Goal: Task Accomplishment & Management: Manage account settings

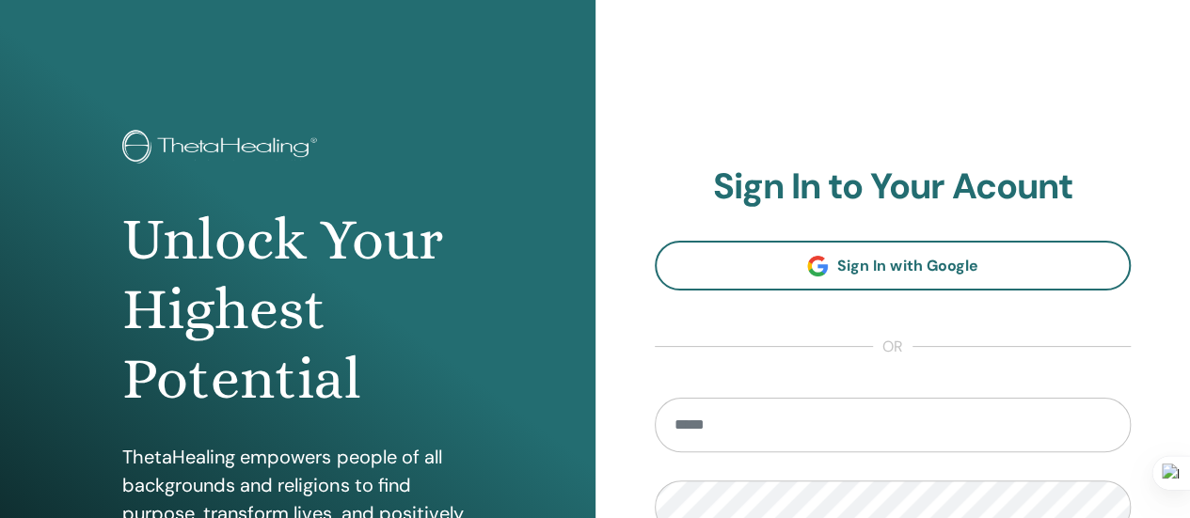
scroll to position [376, 0]
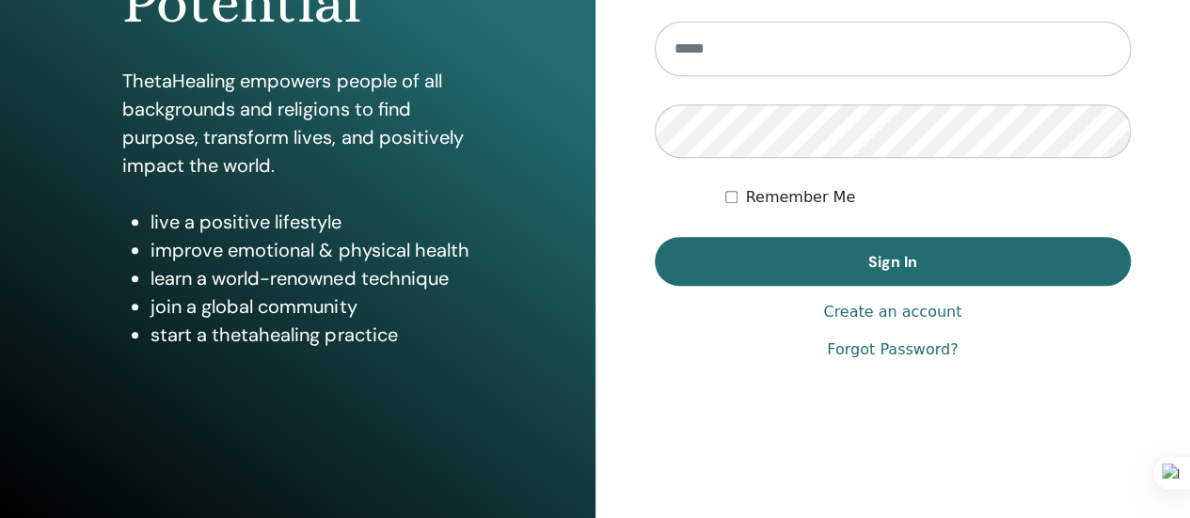
type input "**********"
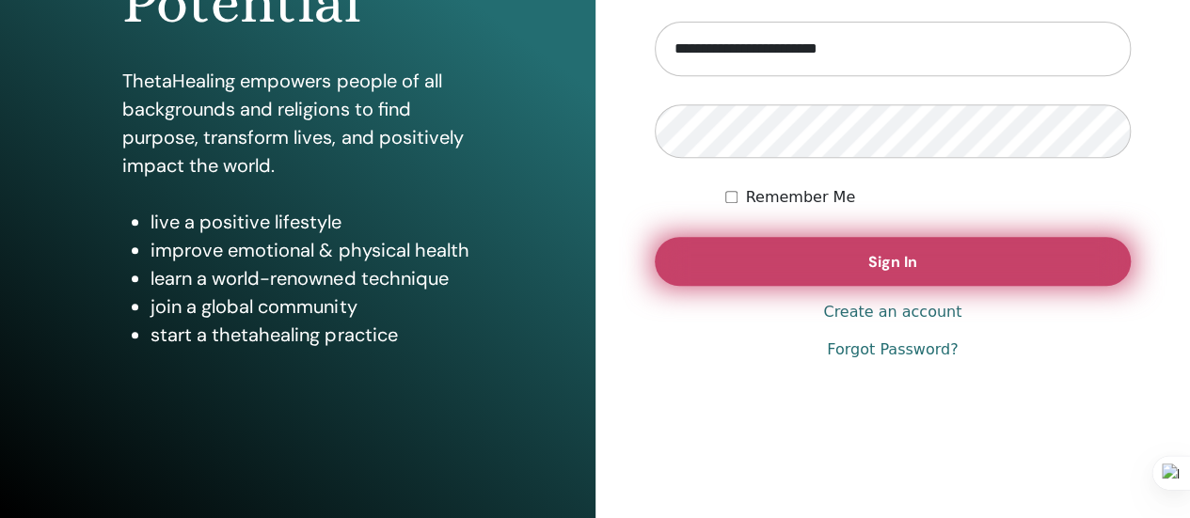
click at [920, 251] on button "Sign In" at bounding box center [893, 261] width 477 height 49
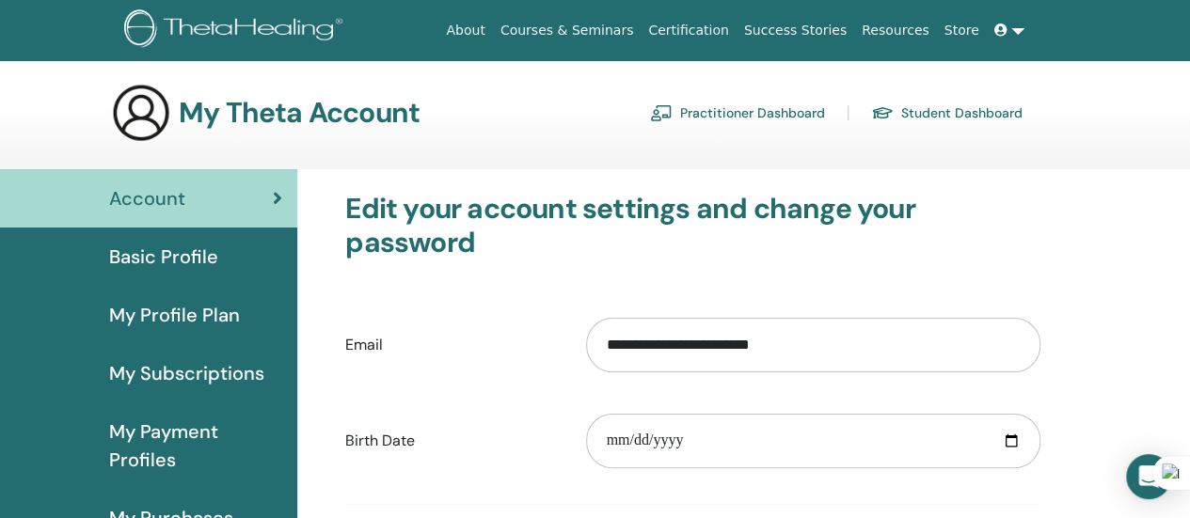
click at [167, 258] on span "Basic Profile" at bounding box center [163, 257] width 109 height 28
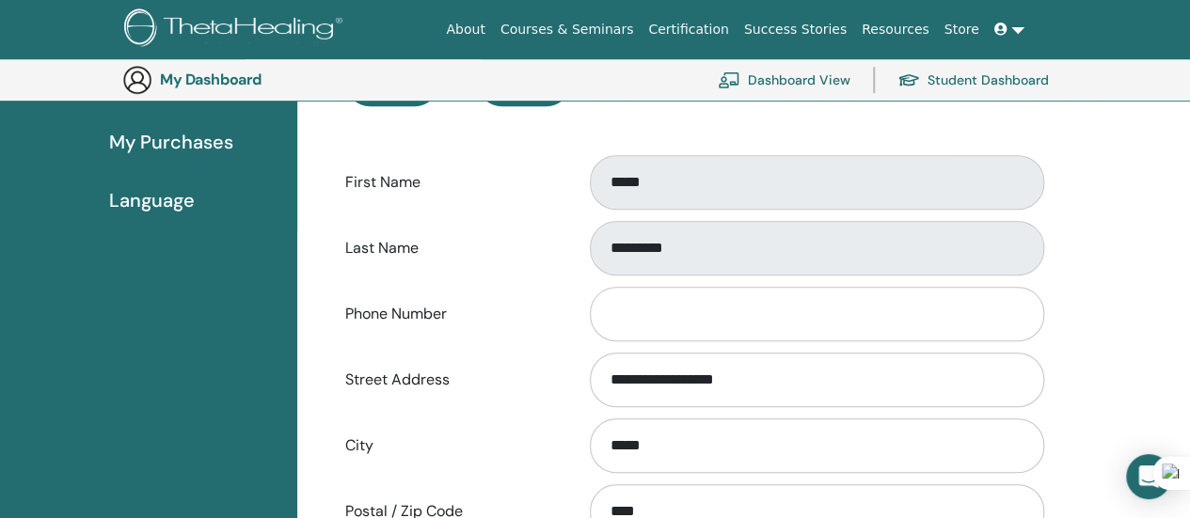
scroll to position [512, 0]
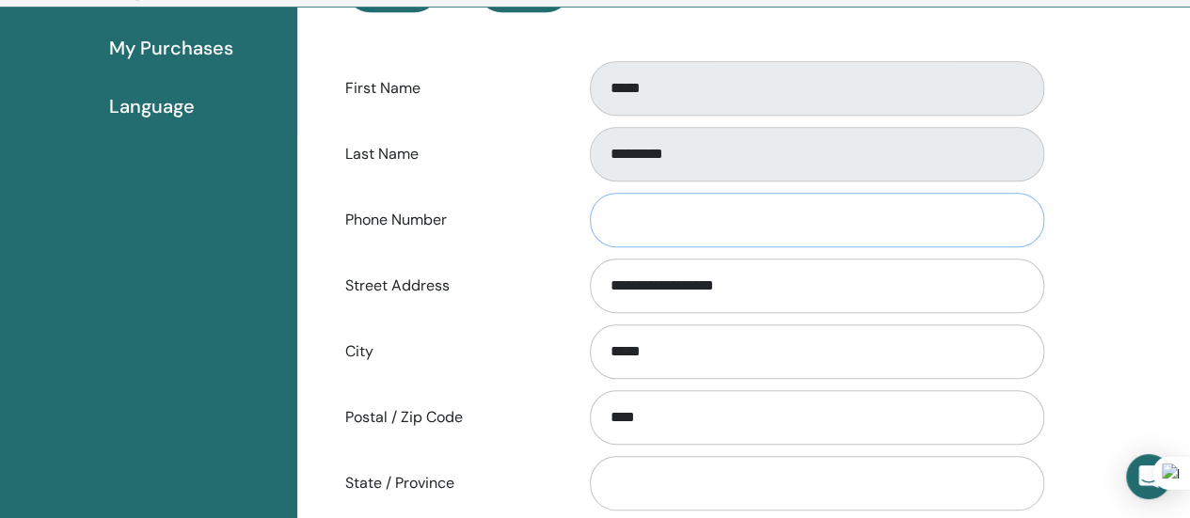
click at [785, 223] on input "Phone Number" at bounding box center [817, 220] width 454 height 55
click at [618, 216] on input "*********" at bounding box center [817, 220] width 454 height 55
type input "**********"
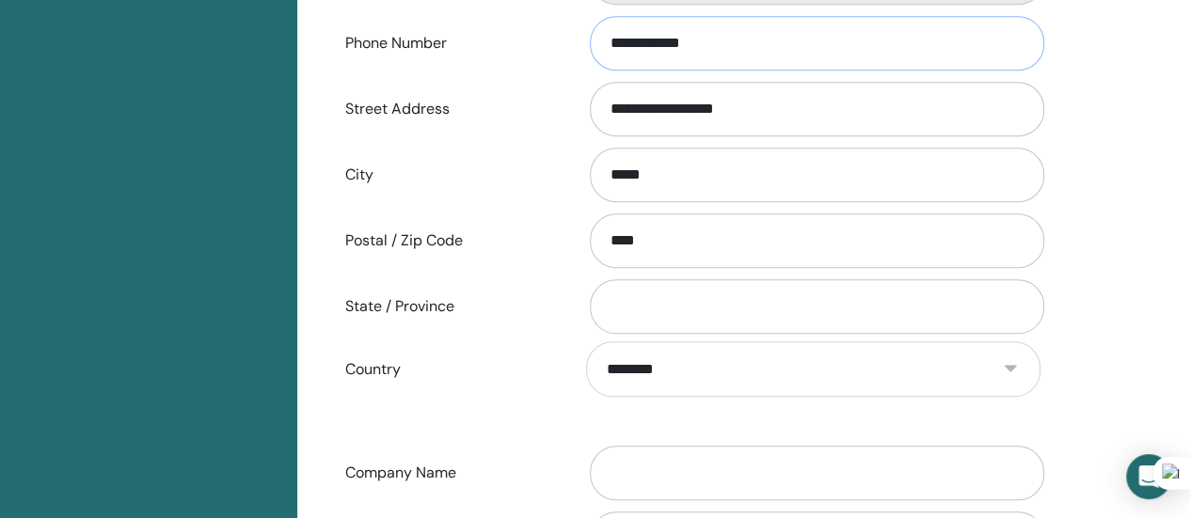
scroll to position [700, 0]
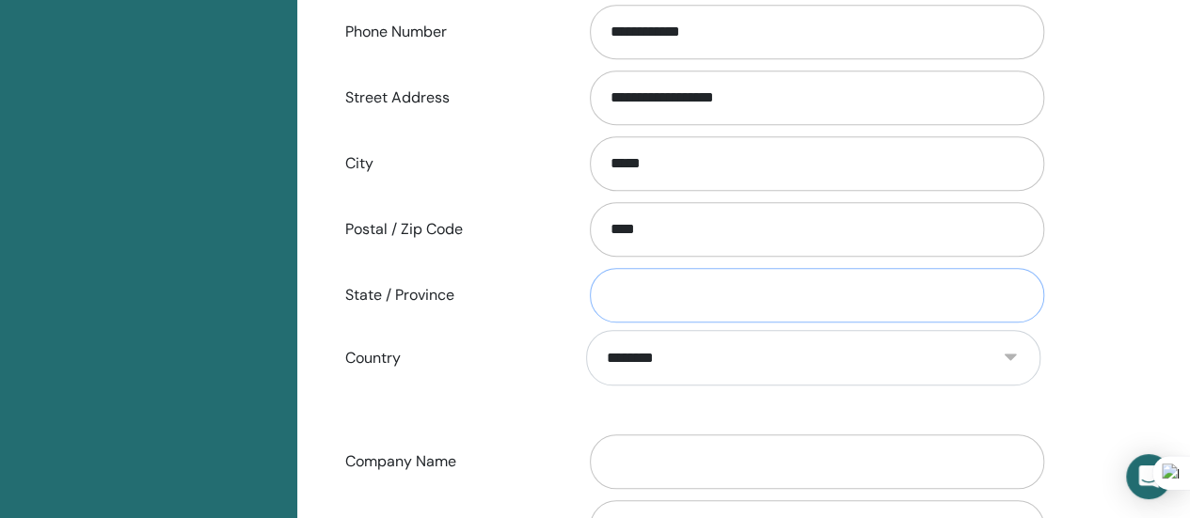
click at [743, 293] on input "State / Province" at bounding box center [817, 295] width 454 height 55
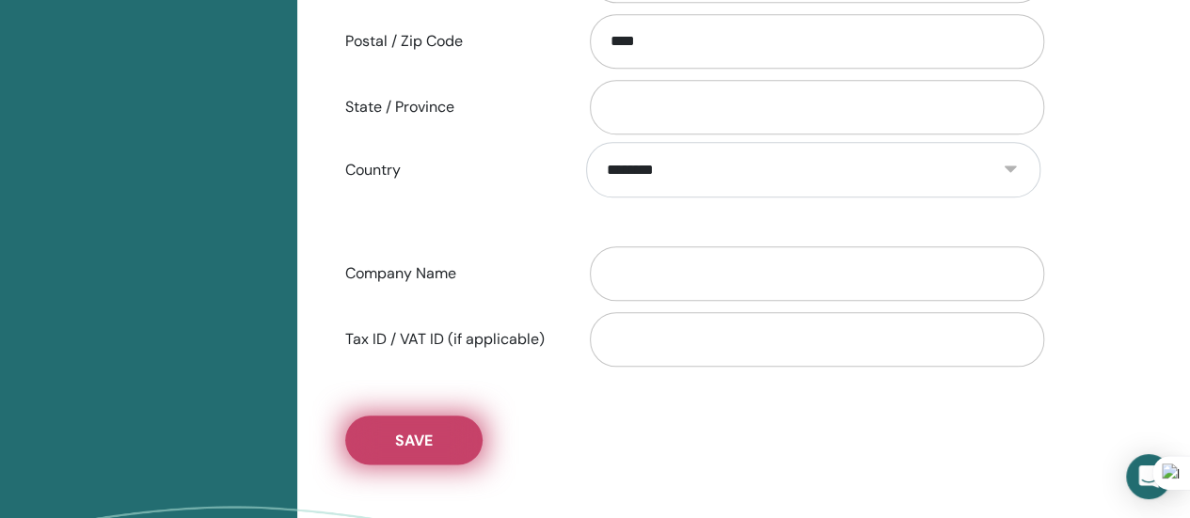
click at [426, 443] on span "Save" at bounding box center [414, 441] width 38 height 20
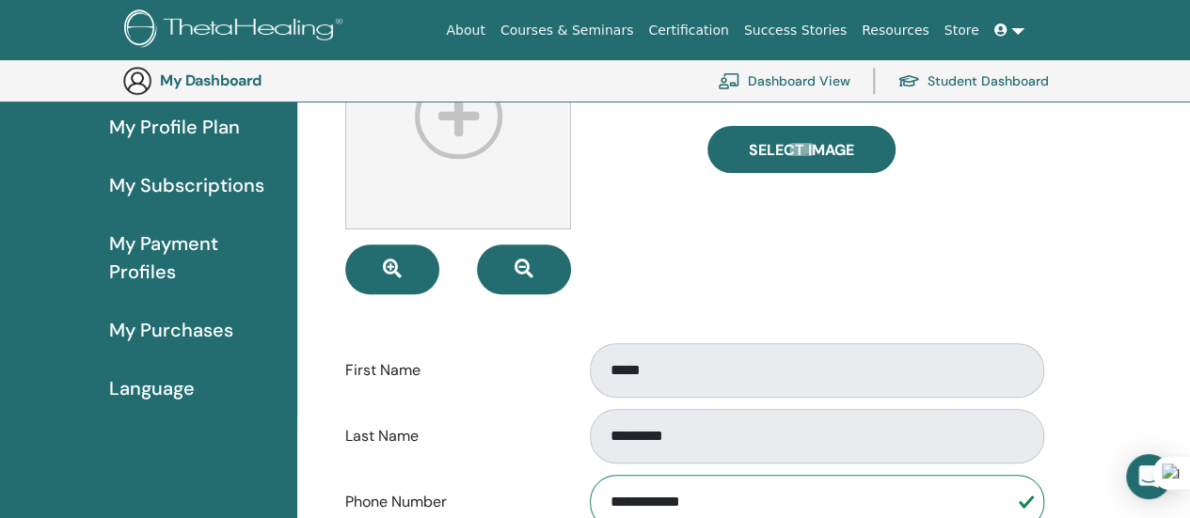
scroll to position [0, 0]
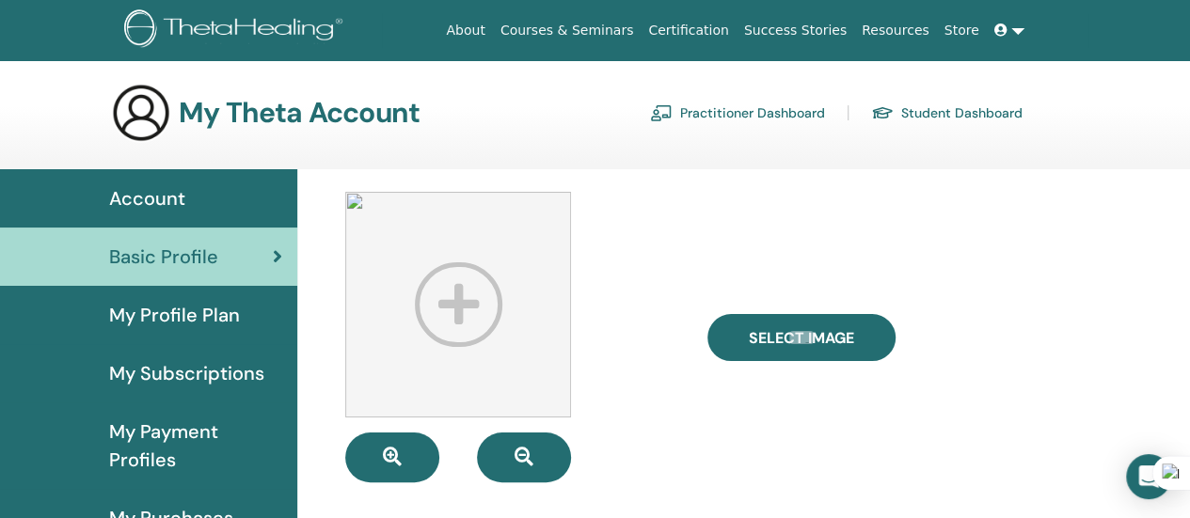
click at [208, 310] on span "My Profile Plan" at bounding box center [174, 315] width 131 height 28
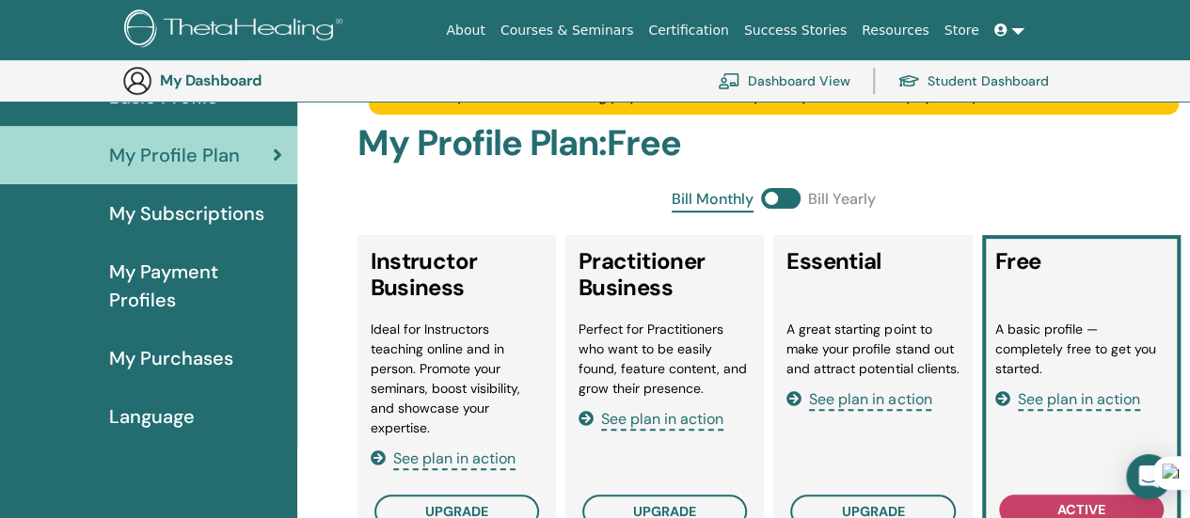
scroll to position [324, 0]
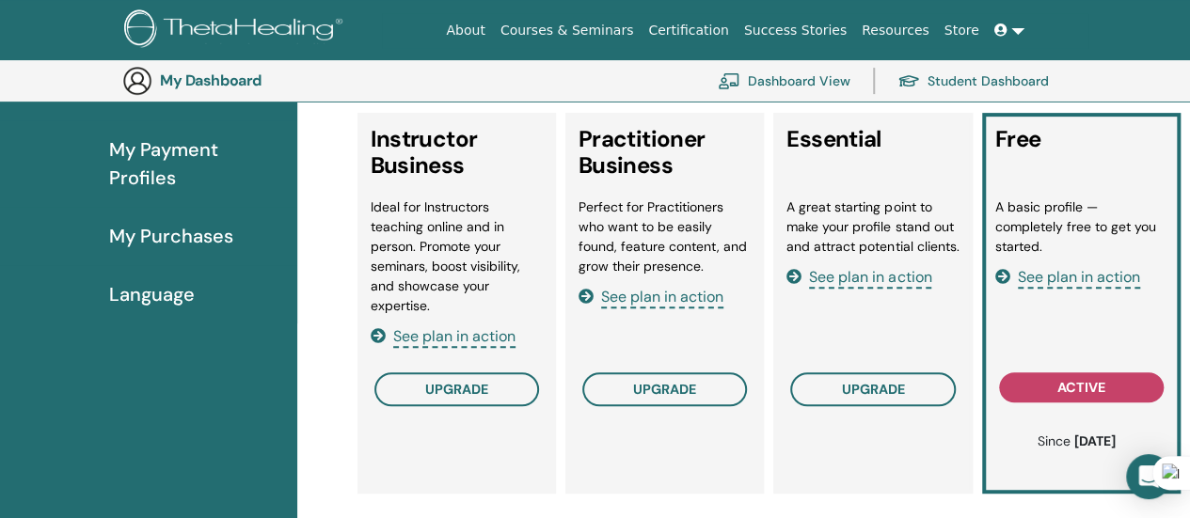
click at [1102, 278] on span "See plan in action" at bounding box center [1079, 278] width 122 height 22
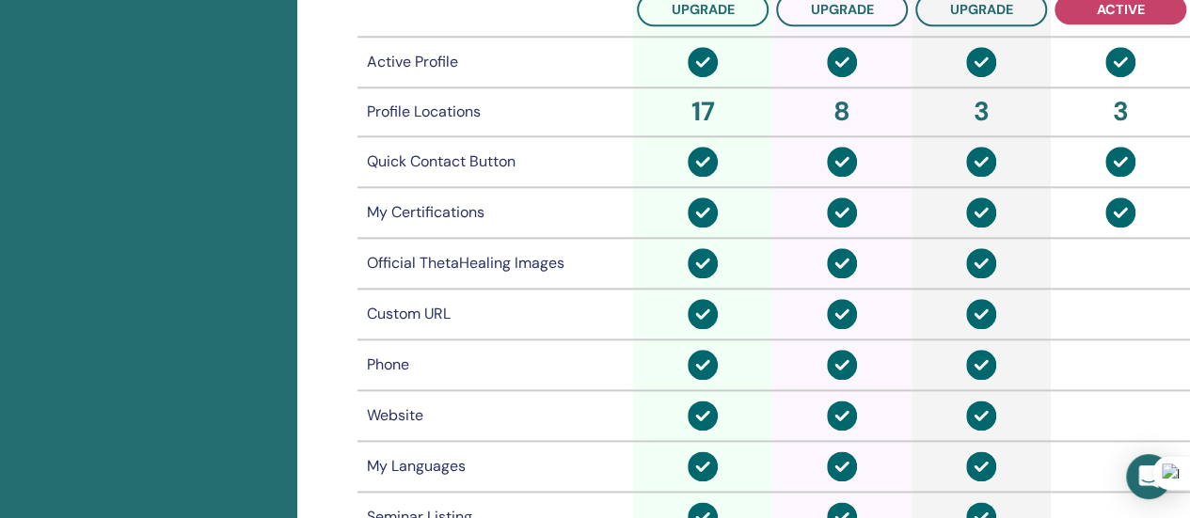
scroll to position [136, 0]
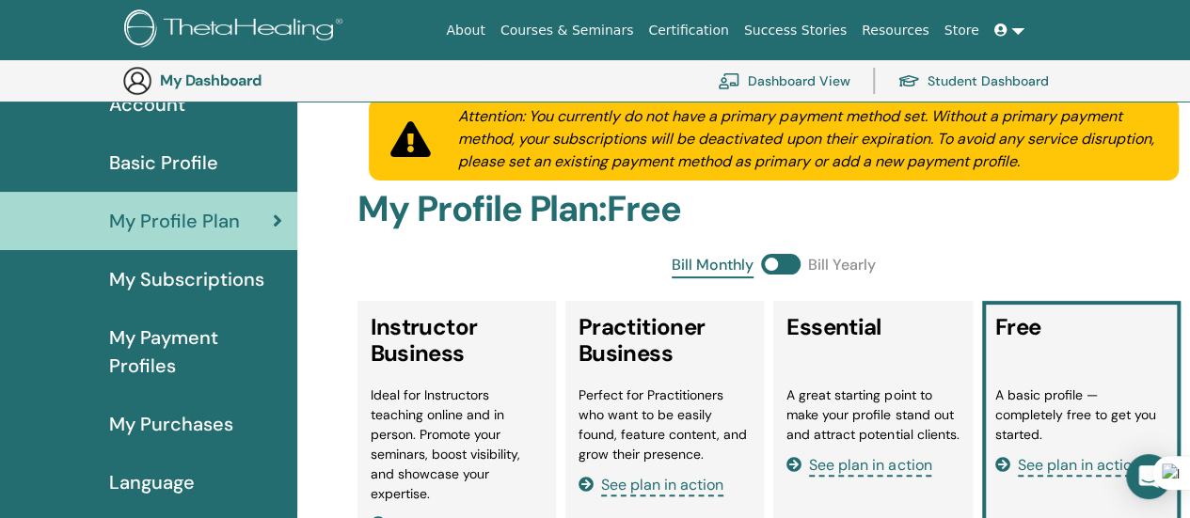
click at [202, 284] on span "My Subscriptions" at bounding box center [186, 279] width 155 height 28
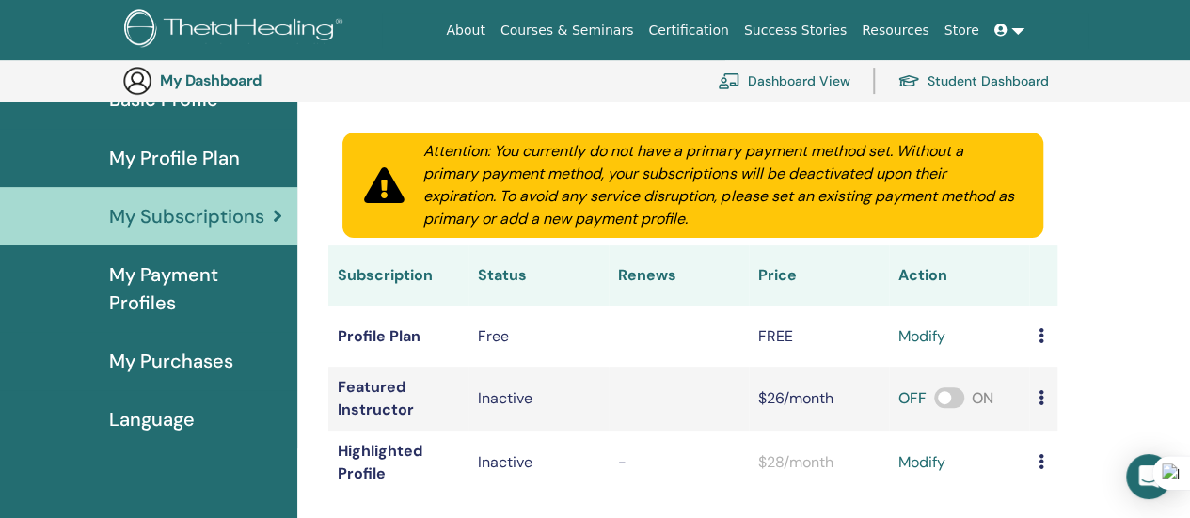
scroll to position [230, 0]
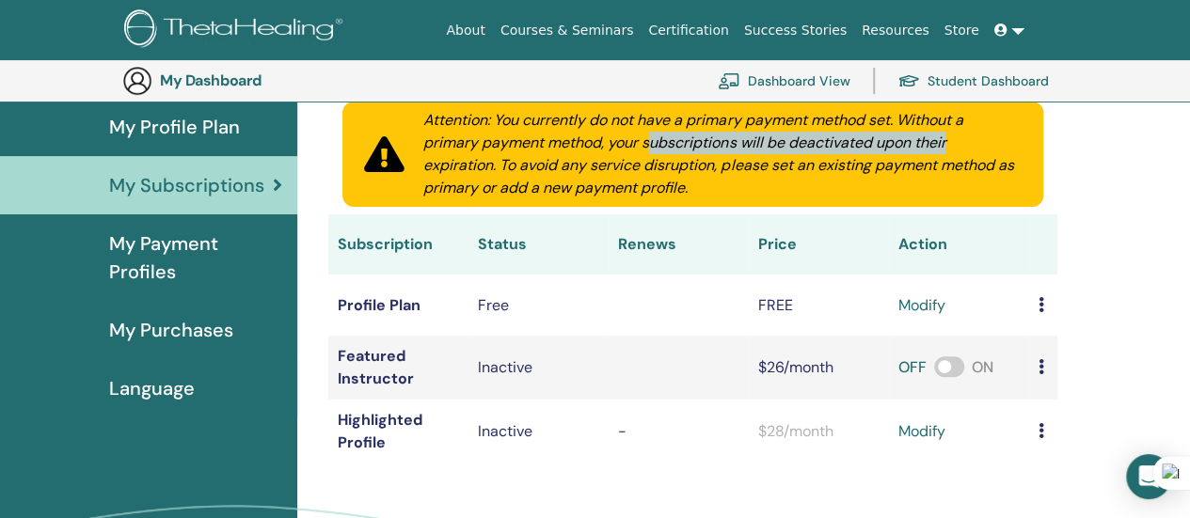
drag, startPoint x: 651, startPoint y: 142, endPoint x: 964, endPoint y: 140, distance: 312.4
click at [964, 140] on div "Attention: You currently do not have a primary payment method set. Without a pr…" at bounding box center [722, 154] width 643 height 90
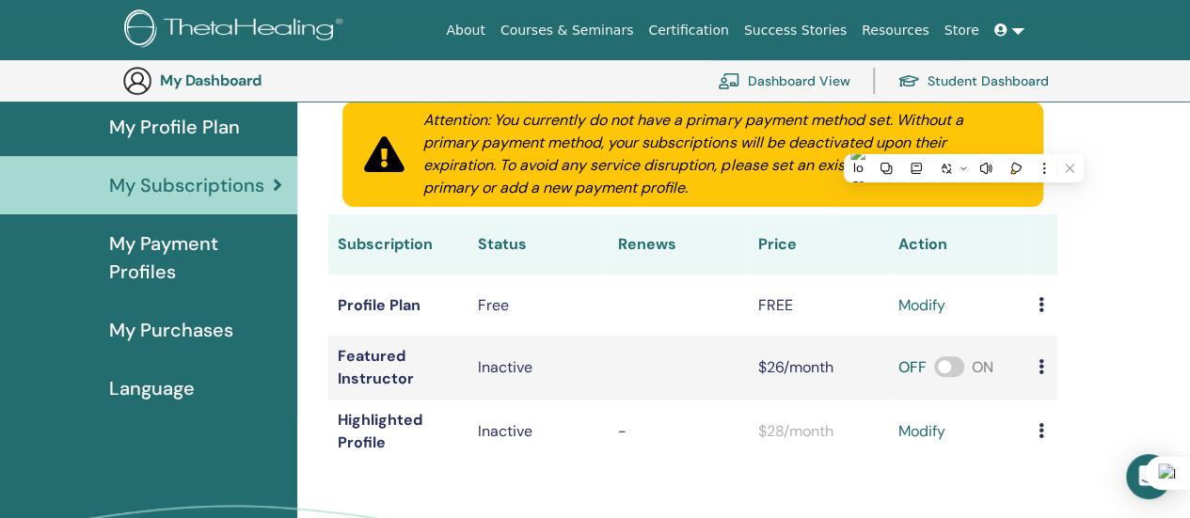
click at [683, 180] on div "Attention: You currently do not have a primary payment method set. Without a pr…" at bounding box center [722, 154] width 643 height 90
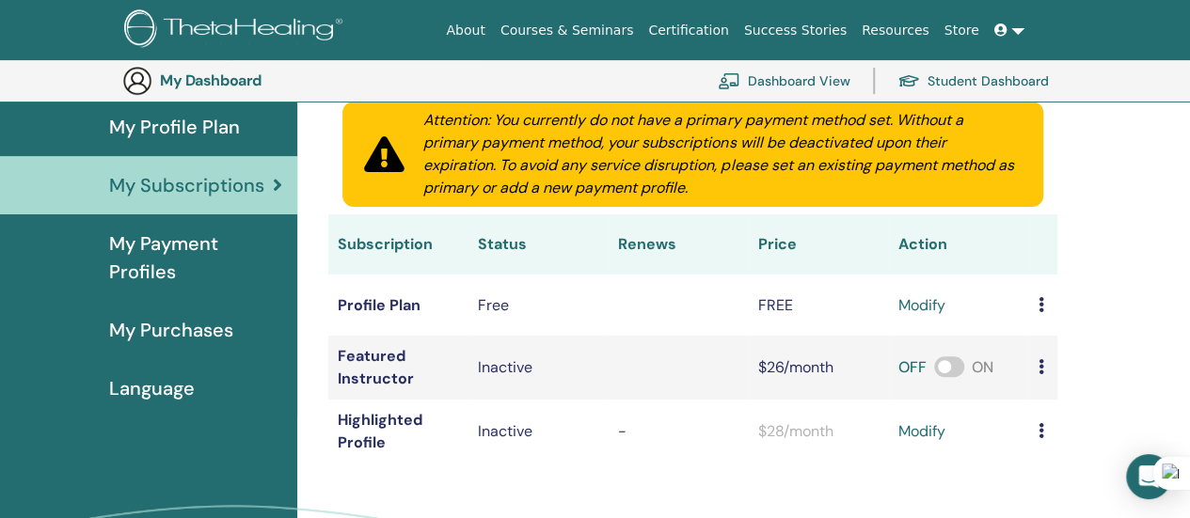
click at [198, 245] on span "My Payment Profiles" at bounding box center [195, 258] width 173 height 56
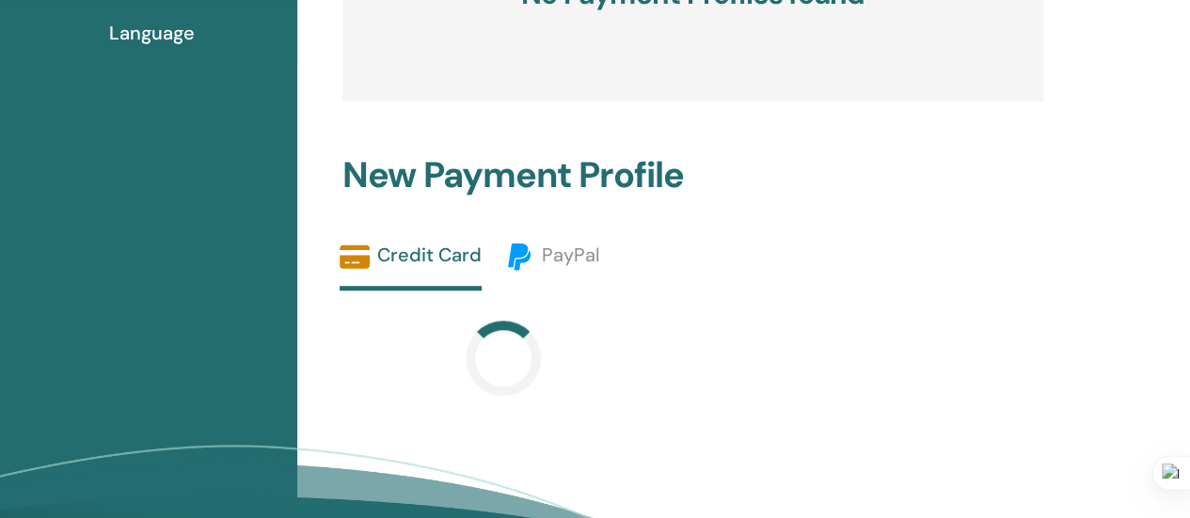
scroll to position [700, 0]
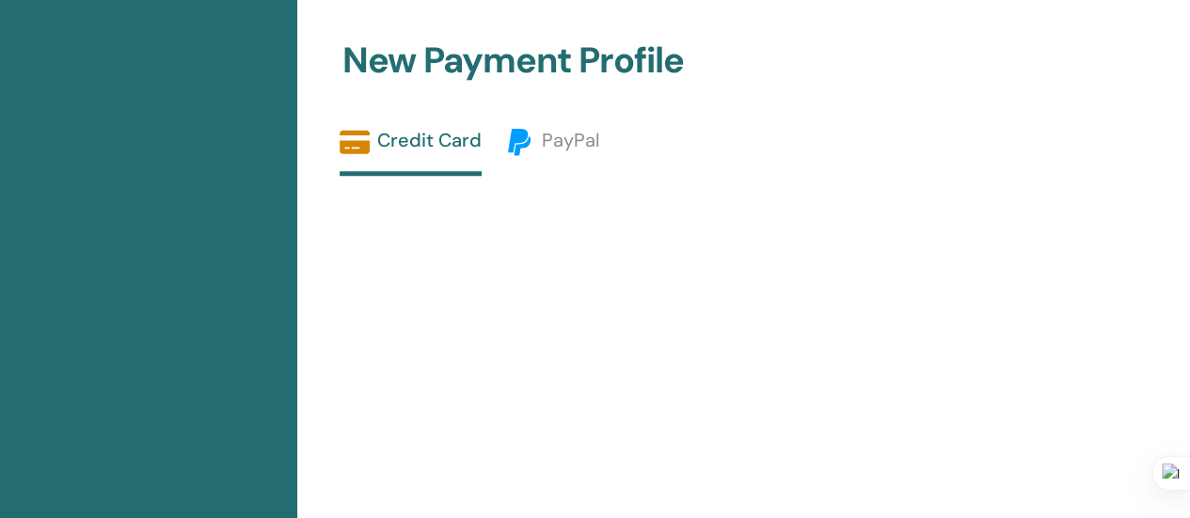
click at [574, 126] on div "New Payment Profile Credit Card PayPal save payment profile Visa MasterCard Uni…" at bounding box center [693, 356] width 724 height 725
click at [579, 141] on span "PayPal" at bounding box center [570, 140] width 57 height 24
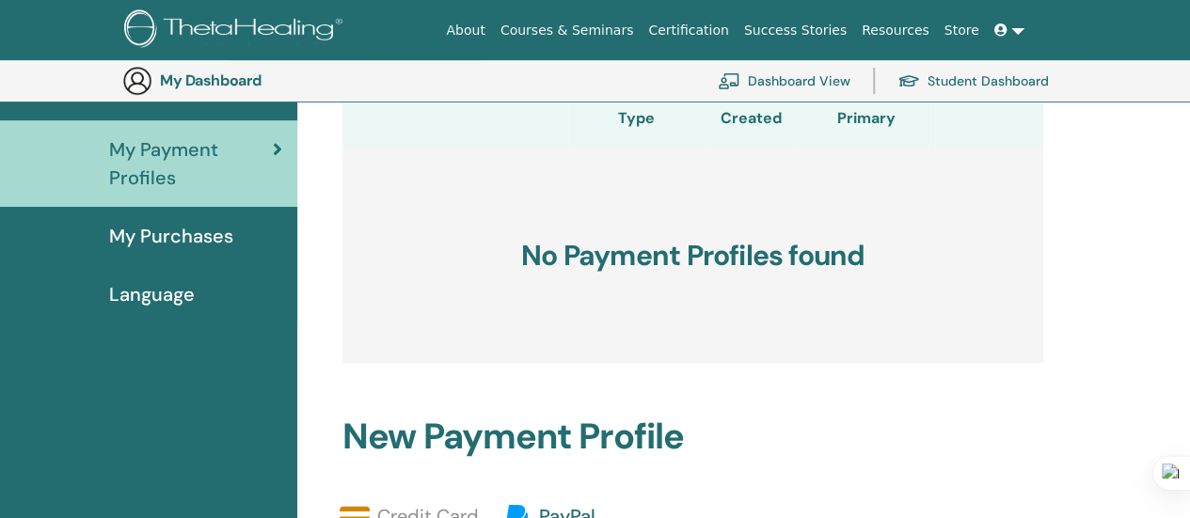
scroll to position [324, 0]
click at [200, 236] on span "My Purchases" at bounding box center [171, 236] width 124 height 28
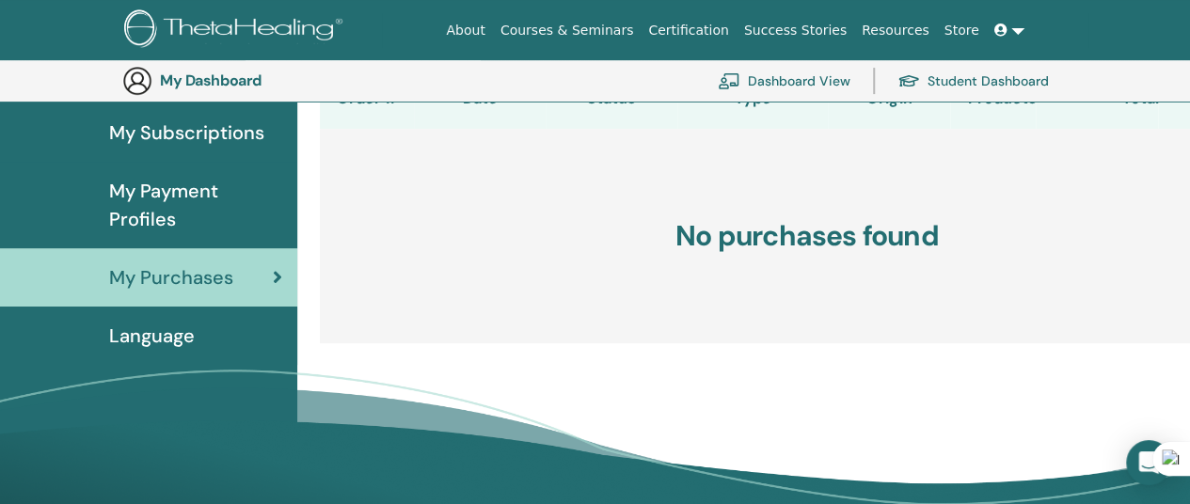
scroll to position [324, 0]
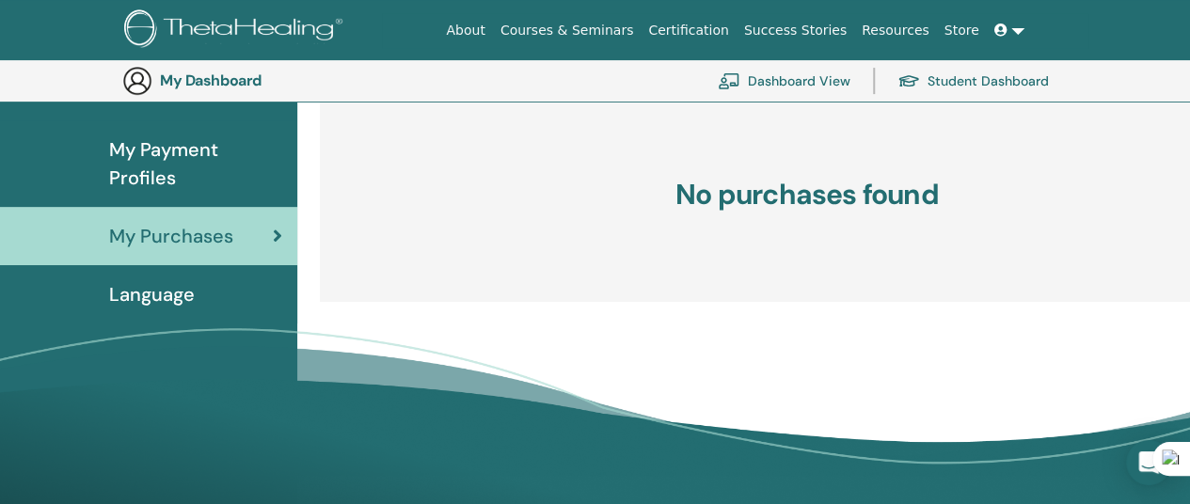
click at [161, 293] on span "Language" at bounding box center [152, 294] width 86 height 28
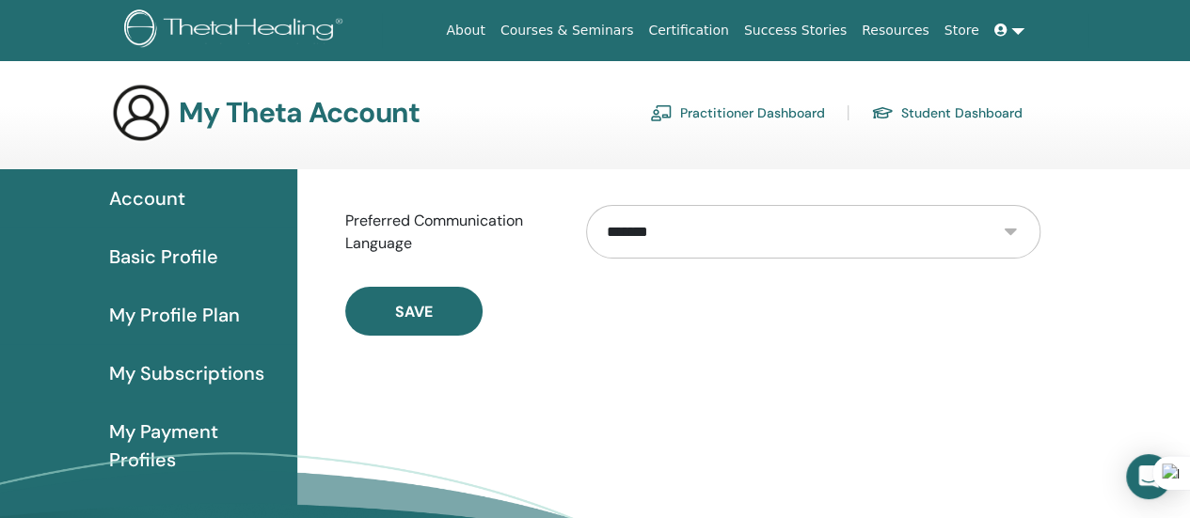
click at [1024, 31] on link at bounding box center [1009, 30] width 45 height 35
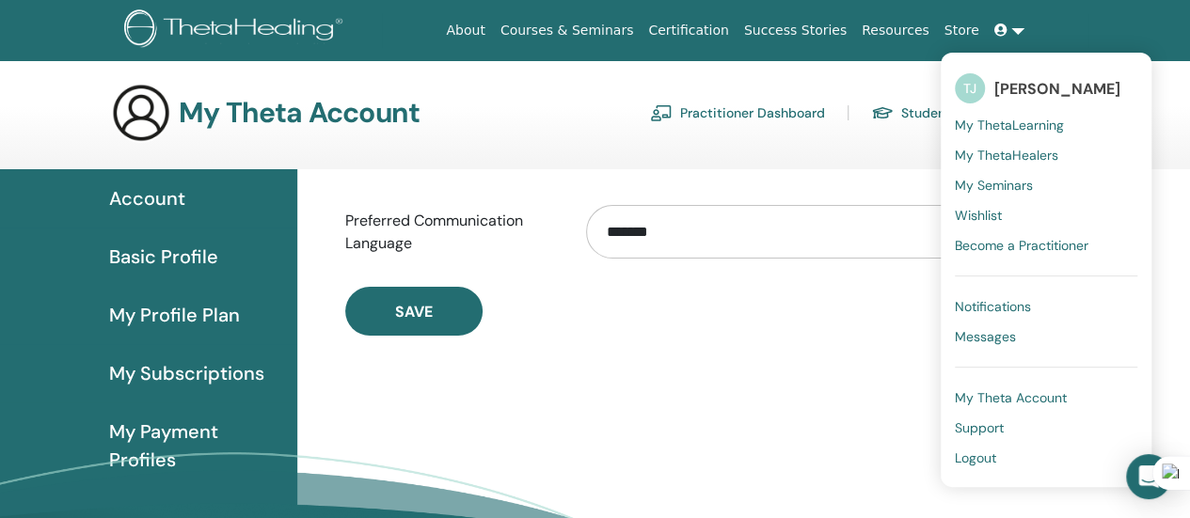
click at [1052, 244] on span "Become a Practitioner" at bounding box center [1022, 245] width 134 height 17
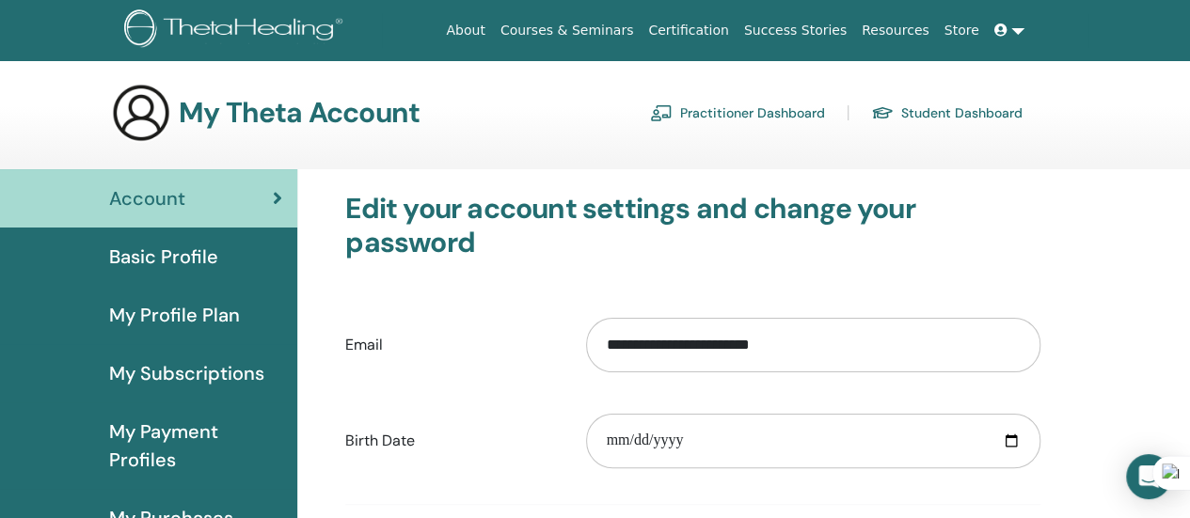
click at [137, 114] on img at bounding box center [141, 113] width 60 height 60
click at [804, 112] on link "Practitioner Dashboard" at bounding box center [737, 113] width 175 height 30
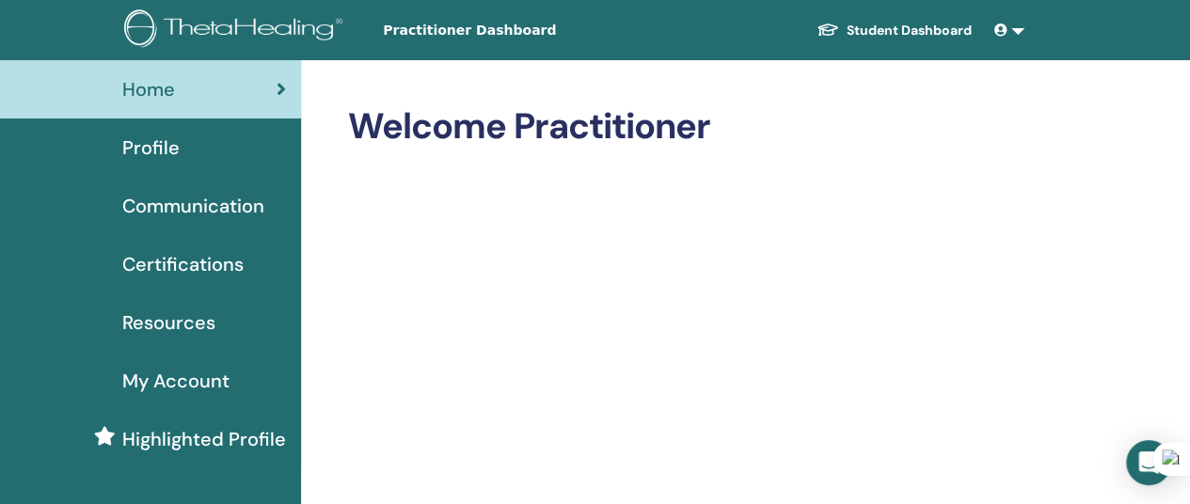
click at [939, 31] on link "Student Dashboard" at bounding box center [894, 30] width 185 height 35
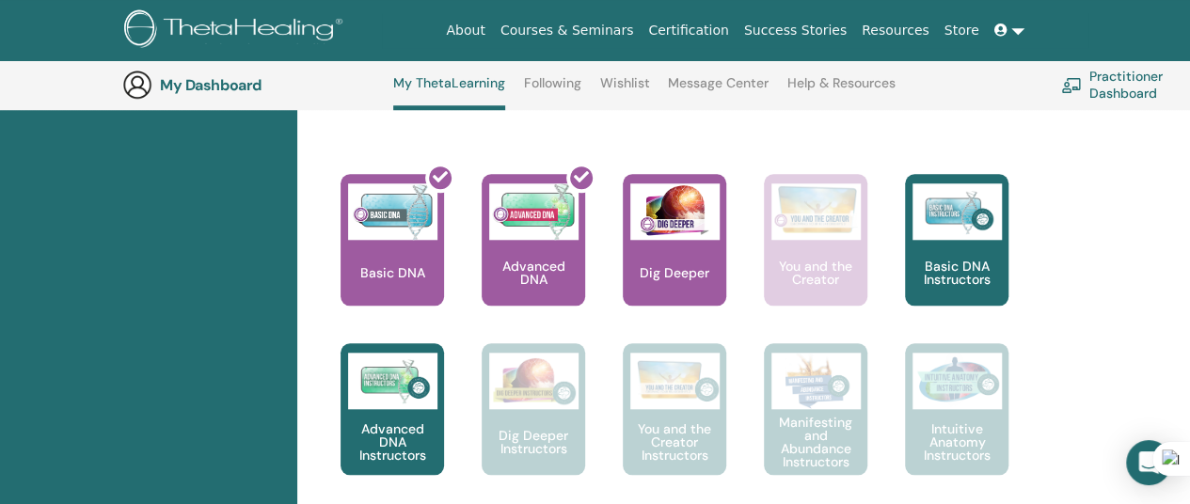
scroll to position [802, 0]
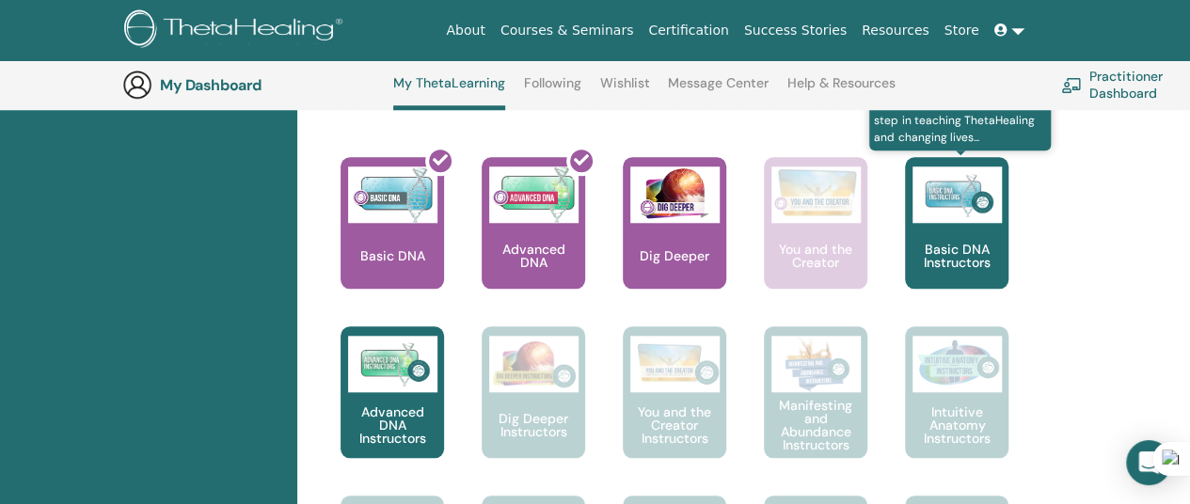
click at [973, 229] on div "Basic DNA Instructors" at bounding box center [957, 223] width 104 height 132
